Goal: Task Accomplishment & Management: Use online tool/utility

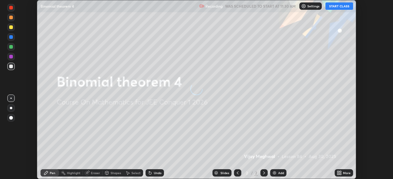
scroll to position [179, 392]
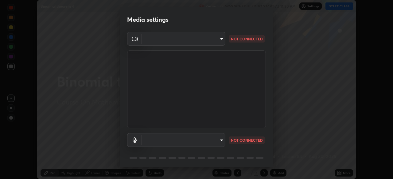
type input "e15fe1ebf70cde3bfcbeee335f8652014c7a9185cc29a01d69aea44f35fb34b8"
type input "communications"
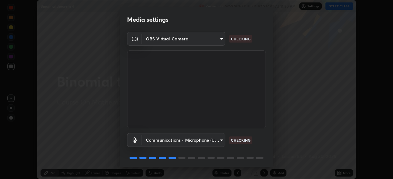
scroll to position [22, 0]
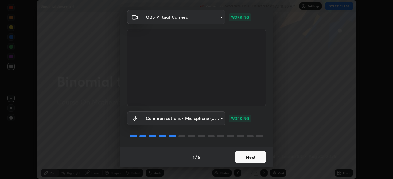
click at [248, 156] on button "Next" at bounding box center [250, 157] width 31 height 12
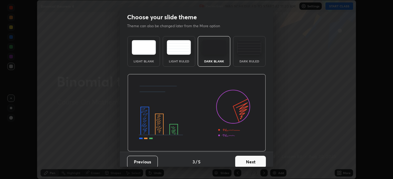
click at [250, 159] on button "Next" at bounding box center [250, 162] width 31 height 12
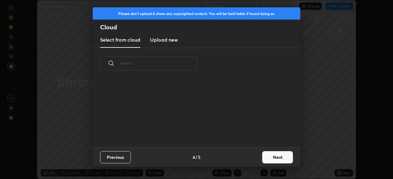
click at [252, 158] on div "Previous 4 / 5 Next" at bounding box center [196, 157] width 207 height 20
click at [270, 157] on button "Next" at bounding box center [277, 157] width 31 height 12
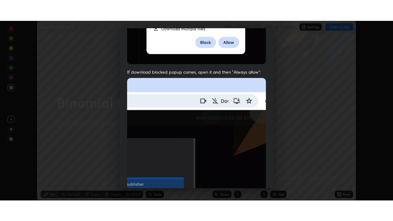
scroll to position [147, 0]
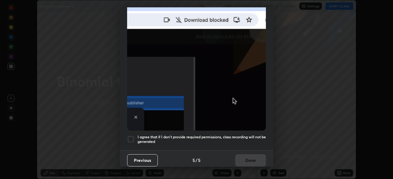
click at [131, 136] on div at bounding box center [130, 139] width 7 height 7
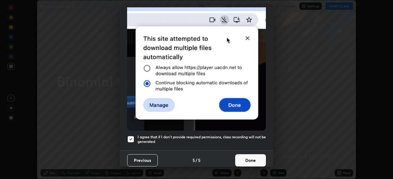
click at [241, 156] on button "Done" at bounding box center [250, 161] width 31 height 12
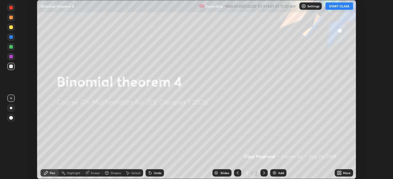
click at [358, 97] on div "Setting up your live class" at bounding box center [196, 89] width 393 height 179
click at [339, 3] on button "START CLASS" at bounding box center [339, 5] width 28 height 7
click at [344, 174] on div "More" at bounding box center [347, 173] width 8 height 3
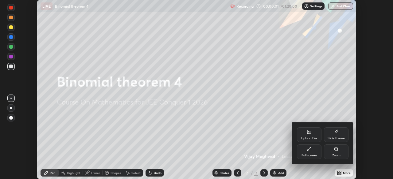
click at [309, 151] on icon at bounding box center [308, 149] width 5 height 5
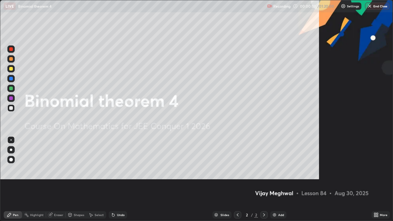
scroll to position [221, 393]
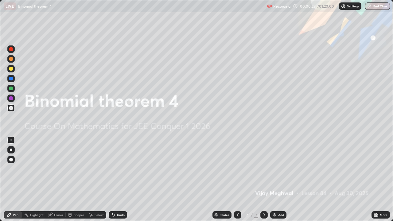
click at [274, 179] on img at bounding box center [274, 214] width 5 height 5
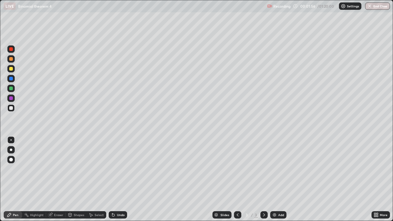
click at [11, 69] on div at bounding box center [11, 69] width 4 height 4
click at [10, 110] on div at bounding box center [10, 107] width 7 height 7
click at [12, 68] on div at bounding box center [11, 69] width 4 height 4
click at [274, 179] on img at bounding box center [274, 214] width 5 height 5
click at [236, 179] on icon at bounding box center [237, 214] width 5 height 5
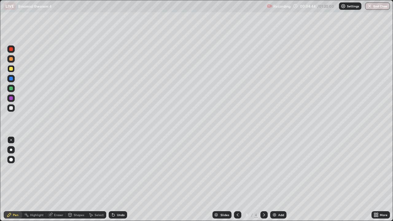
click at [263, 179] on icon at bounding box center [263, 214] width 5 height 5
click at [98, 179] on div "Select" at bounding box center [98, 214] width 9 height 3
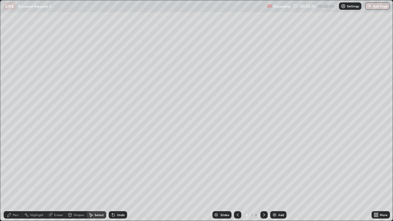
click at [112, 179] on icon at bounding box center [112, 213] width 1 height 1
click at [114, 179] on icon at bounding box center [113, 214] width 5 height 5
click at [117, 179] on div "Undo" at bounding box center [121, 214] width 8 height 3
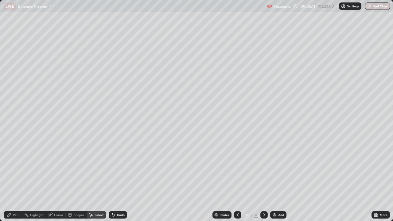
click at [117, 179] on div "Undo" at bounding box center [121, 214] width 8 height 3
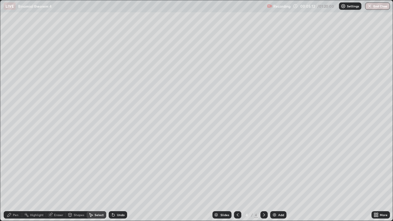
click at [117, 179] on div "Undo" at bounding box center [121, 214] width 8 height 3
click at [119, 179] on div "Undo" at bounding box center [121, 214] width 8 height 3
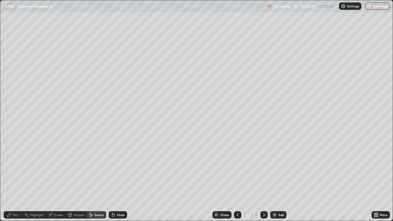
click at [119, 179] on div "Undo" at bounding box center [121, 214] width 8 height 3
click at [117, 179] on div "Undo" at bounding box center [121, 214] width 8 height 3
click at [16, 179] on div "Pen" at bounding box center [16, 214] width 6 height 3
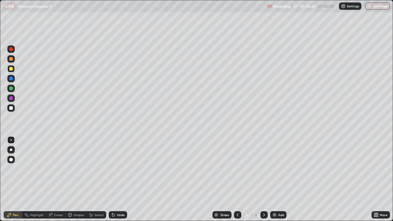
click at [9, 58] on div at bounding box center [10, 58] width 7 height 7
click at [276, 179] on img at bounding box center [274, 214] width 5 height 5
click at [236, 179] on icon at bounding box center [237, 214] width 5 height 5
click at [263, 179] on icon at bounding box center [263, 214] width 5 height 5
click at [237, 179] on icon at bounding box center [237, 214] width 5 height 5
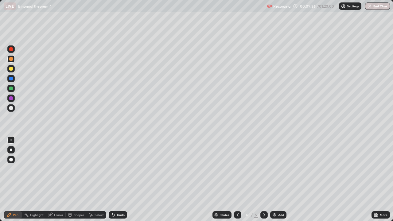
click at [263, 179] on icon at bounding box center [264, 214] width 2 height 3
click at [237, 179] on icon at bounding box center [237, 214] width 5 height 5
click at [263, 179] on icon at bounding box center [263, 214] width 5 height 5
click at [236, 179] on icon at bounding box center [237, 214] width 5 height 5
click at [263, 179] on icon at bounding box center [264, 214] width 2 height 3
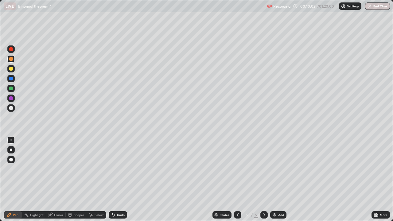
click at [121, 179] on div "Undo" at bounding box center [121, 214] width 8 height 3
click at [274, 179] on img at bounding box center [274, 214] width 5 height 5
click at [237, 179] on icon at bounding box center [237, 214] width 5 height 5
click at [263, 179] on icon at bounding box center [263, 214] width 5 height 5
click at [236, 179] on icon at bounding box center [237, 214] width 2 height 3
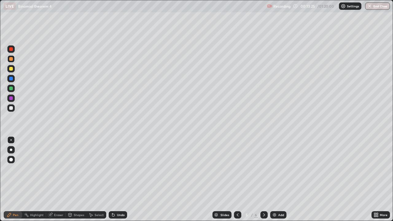
click at [263, 179] on icon at bounding box center [263, 214] width 5 height 5
click at [12, 108] on div at bounding box center [11, 108] width 4 height 4
click at [275, 179] on img at bounding box center [274, 214] width 5 height 5
click at [234, 179] on div at bounding box center [237, 214] width 7 height 7
click at [263, 179] on icon at bounding box center [263, 214] width 5 height 5
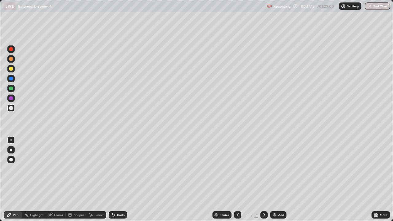
click at [236, 179] on icon at bounding box center [237, 214] width 5 height 5
click at [263, 179] on icon at bounding box center [263, 214] width 5 height 5
click at [54, 179] on div "Eraser" at bounding box center [58, 214] width 9 height 3
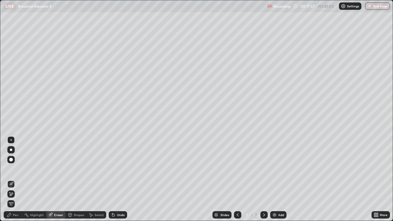
click at [17, 179] on div "Pen" at bounding box center [16, 214] width 6 height 3
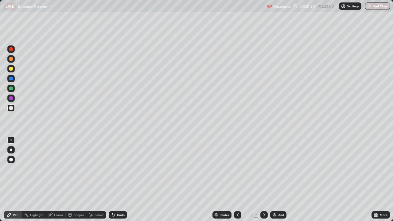
click at [277, 179] on div "Add" at bounding box center [278, 214] width 16 height 7
click at [12, 67] on div at bounding box center [11, 69] width 4 height 4
click at [116, 179] on div "Undo" at bounding box center [118, 214] width 18 height 7
click at [11, 108] on div at bounding box center [11, 108] width 4 height 4
click at [278, 179] on div "Add" at bounding box center [278, 214] width 16 height 7
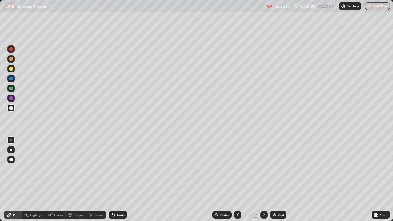
click at [237, 179] on icon at bounding box center [237, 214] width 5 height 5
click at [262, 179] on icon at bounding box center [263, 214] width 5 height 5
click at [237, 179] on icon at bounding box center [237, 214] width 5 height 5
click at [262, 179] on icon at bounding box center [263, 214] width 5 height 5
click at [10, 60] on div at bounding box center [11, 59] width 4 height 4
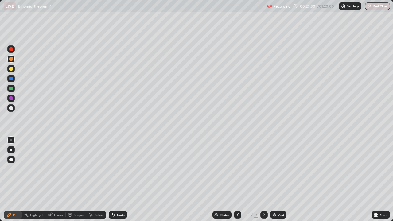
click at [12, 71] on div at bounding box center [10, 68] width 7 height 7
click at [56, 179] on div "Eraser" at bounding box center [58, 214] width 9 height 3
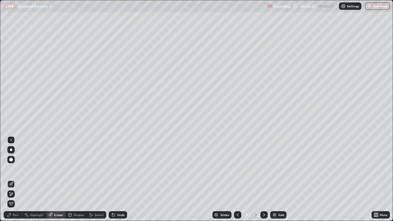
click at [14, 179] on div "Pen" at bounding box center [16, 214] width 6 height 3
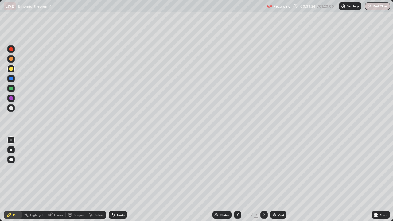
click at [279, 179] on div "Add" at bounding box center [281, 214] width 6 height 3
click at [11, 59] on div at bounding box center [11, 59] width 4 height 4
click at [10, 69] on div at bounding box center [11, 69] width 4 height 4
click at [275, 179] on img at bounding box center [274, 214] width 5 height 5
click at [235, 179] on icon at bounding box center [237, 214] width 5 height 5
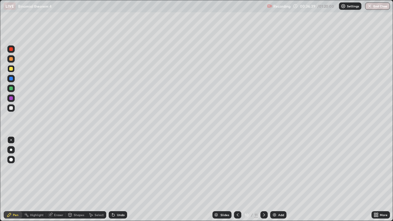
click at [263, 179] on icon at bounding box center [263, 214] width 5 height 5
click at [237, 179] on icon at bounding box center [237, 214] width 5 height 5
click at [263, 179] on icon at bounding box center [263, 214] width 5 height 5
click at [13, 91] on div at bounding box center [10, 88] width 7 height 7
click at [11, 69] on div at bounding box center [11, 69] width 4 height 4
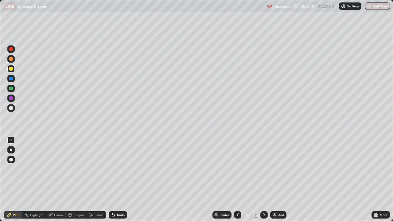
click at [11, 108] on div at bounding box center [11, 108] width 4 height 4
click at [276, 179] on div "Add" at bounding box center [278, 214] width 16 height 7
click at [56, 179] on div "Eraser" at bounding box center [58, 214] width 9 height 3
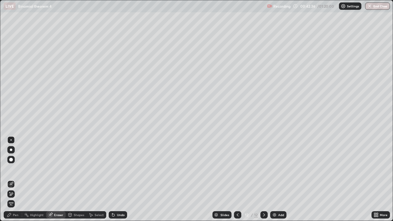
click at [16, 179] on div "Pen" at bounding box center [16, 214] width 6 height 3
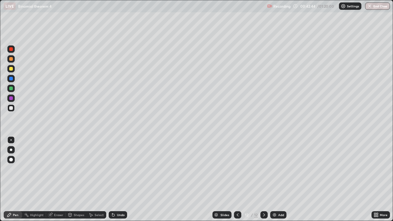
click at [9, 68] on div at bounding box center [11, 69] width 4 height 4
click at [112, 179] on icon at bounding box center [113, 215] width 2 height 2
click at [10, 60] on div at bounding box center [11, 59] width 4 height 4
click at [57, 179] on div "Eraser" at bounding box center [56, 214] width 20 height 7
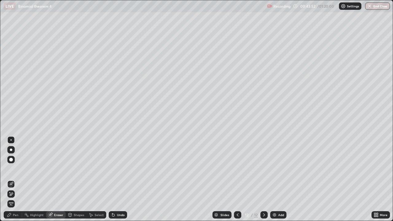
click at [14, 179] on div "Pen" at bounding box center [16, 214] width 6 height 3
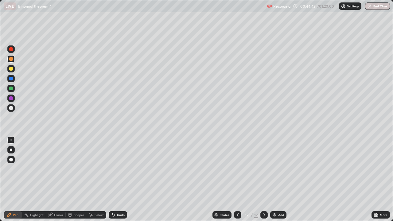
click at [59, 179] on div "Eraser" at bounding box center [58, 214] width 9 height 3
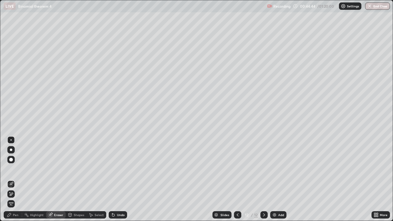
click at [15, 179] on div "Pen" at bounding box center [16, 214] width 6 height 3
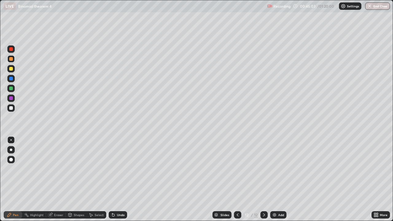
click at [59, 179] on div "Eraser" at bounding box center [58, 214] width 9 height 3
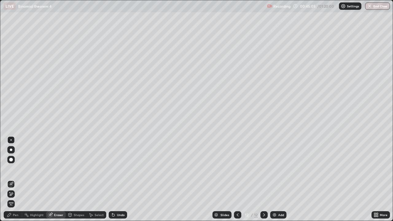
click at [15, 179] on div "Pen" at bounding box center [16, 214] width 6 height 3
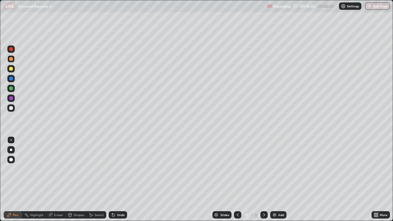
click at [58, 179] on div "Eraser" at bounding box center [58, 214] width 9 height 3
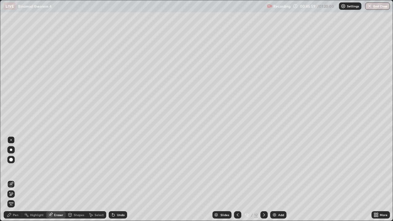
click at [12, 179] on div "Pen" at bounding box center [13, 214] width 18 height 7
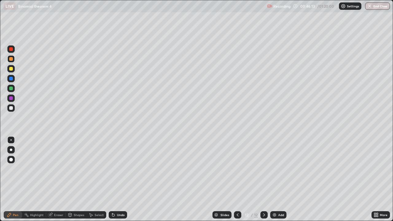
click at [62, 179] on div "Eraser" at bounding box center [58, 214] width 9 height 3
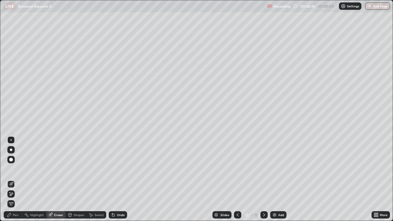
click at [16, 179] on div "Pen" at bounding box center [16, 214] width 6 height 3
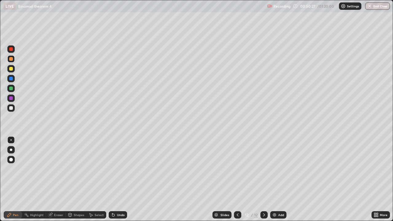
click at [274, 179] on img at bounding box center [274, 214] width 5 height 5
click at [237, 179] on icon at bounding box center [237, 214] width 5 height 5
click at [263, 179] on icon at bounding box center [263, 214] width 5 height 5
click at [234, 179] on div at bounding box center [237, 214] width 7 height 7
click at [261, 179] on icon at bounding box center [263, 214] width 5 height 5
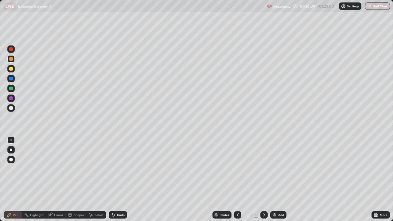
click at [235, 179] on icon at bounding box center [237, 214] width 5 height 5
click at [263, 179] on icon at bounding box center [263, 214] width 5 height 5
click at [118, 179] on div "Undo" at bounding box center [121, 214] width 8 height 3
click at [237, 179] on icon at bounding box center [237, 214] width 5 height 5
click at [263, 179] on icon at bounding box center [264, 214] width 2 height 3
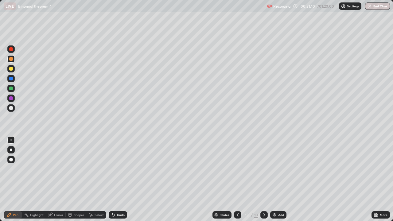
click at [234, 179] on div at bounding box center [237, 214] width 7 height 7
click at [262, 179] on icon at bounding box center [263, 214] width 5 height 5
click at [236, 179] on icon at bounding box center [237, 214] width 5 height 5
click at [264, 179] on icon at bounding box center [263, 214] width 5 height 5
click at [237, 179] on icon at bounding box center [237, 214] width 5 height 5
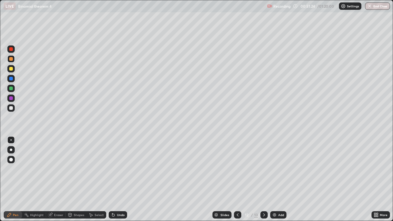
click at [263, 179] on icon at bounding box center [264, 214] width 2 height 3
click at [55, 179] on div "Eraser" at bounding box center [58, 214] width 9 height 3
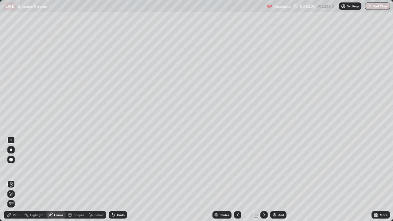
click at [12, 179] on div "Pen" at bounding box center [13, 214] width 18 height 7
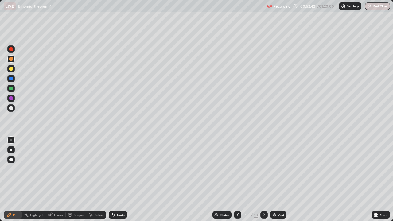
click at [60, 179] on div "Eraser" at bounding box center [58, 214] width 9 height 3
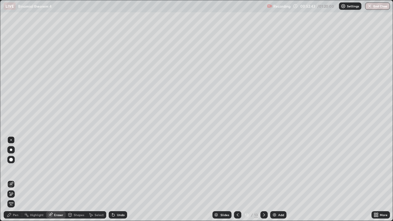
click at [12, 179] on div "Pen" at bounding box center [13, 214] width 18 height 7
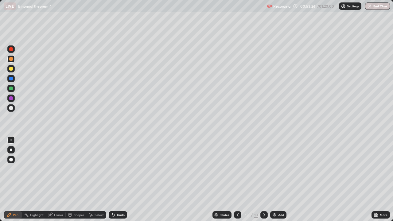
click at [58, 179] on div "Eraser" at bounding box center [58, 214] width 9 height 3
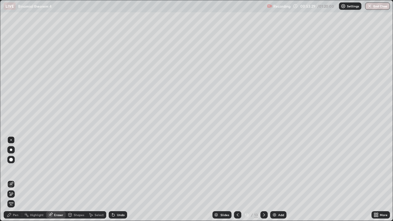
click at [16, 179] on div "Pen" at bounding box center [16, 214] width 6 height 3
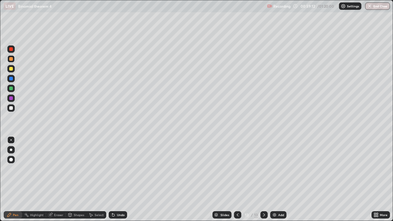
click at [275, 179] on img at bounding box center [274, 214] width 5 height 5
click at [10, 71] on div at bounding box center [10, 68] width 7 height 7
click at [11, 108] on div at bounding box center [11, 108] width 4 height 4
click at [276, 179] on img at bounding box center [274, 214] width 5 height 5
click at [234, 179] on div at bounding box center [237, 214] width 7 height 7
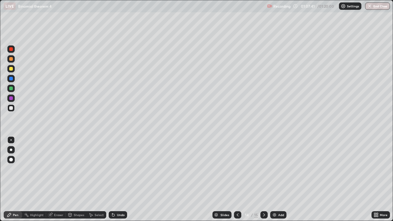
click at [262, 179] on icon at bounding box center [263, 214] width 5 height 5
click at [11, 70] on div at bounding box center [11, 69] width 4 height 4
click at [11, 106] on div at bounding box center [11, 108] width 4 height 4
click at [379, 7] on button "End Class" at bounding box center [377, 5] width 25 height 7
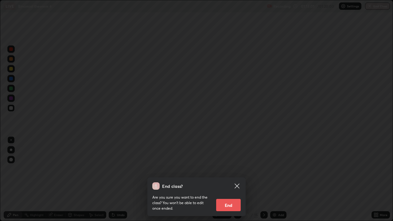
click at [227, 179] on button "End" at bounding box center [228, 205] width 25 height 12
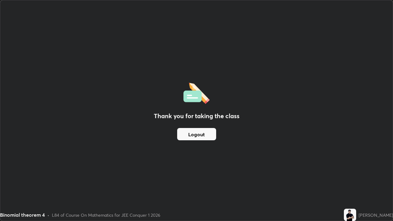
click at [197, 134] on button "Logout" at bounding box center [196, 134] width 39 height 12
click at [197, 136] on button "Logout" at bounding box center [196, 134] width 39 height 12
